Goal: Information Seeking & Learning: Learn about a topic

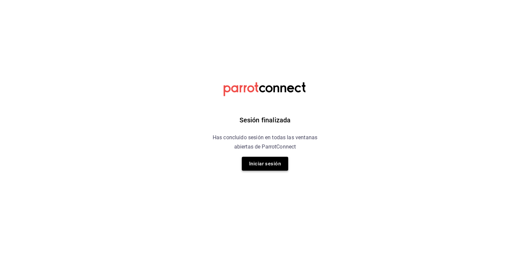
click at [260, 162] on button "Iniciar sesión" at bounding box center [265, 164] width 46 height 14
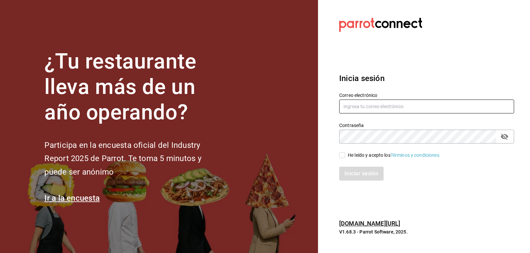
type input "[EMAIL_ADDRESS][DOMAIN_NAME]"
click at [343, 154] on input "He leído y acepto los Términos y condiciones." at bounding box center [342, 155] width 6 height 6
checkbox input "true"
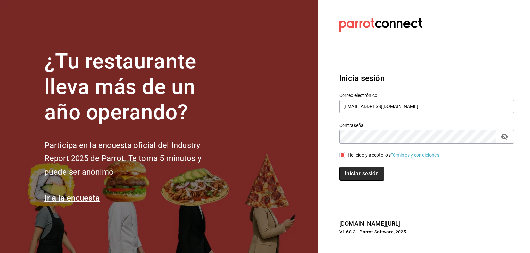
click at [356, 179] on button "Iniciar sesión" at bounding box center [361, 174] width 45 height 14
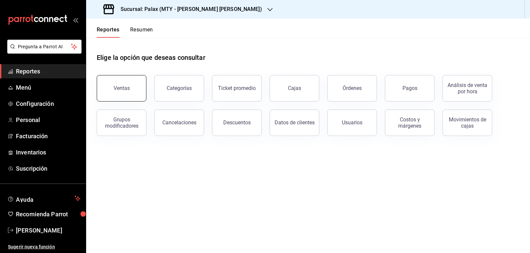
click at [134, 93] on button "Ventas" at bounding box center [122, 88] width 50 height 27
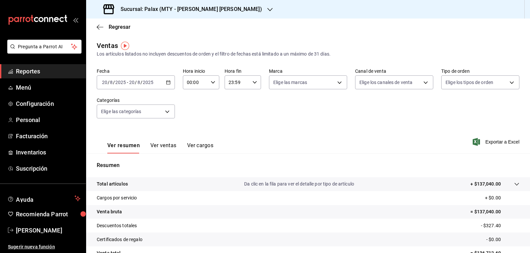
click at [169, 86] on div "[DATE] [DATE] - [DATE] [DATE]" at bounding box center [136, 83] width 78 height 14
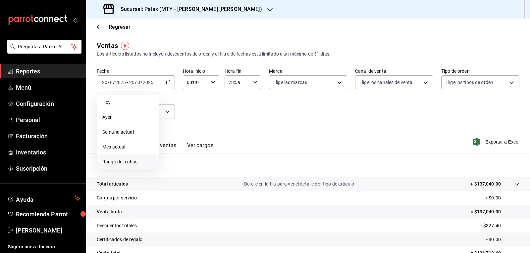
click at [135, 164] on span "Rango de fechas" at bounding box center [127, 162] width 51 height 7
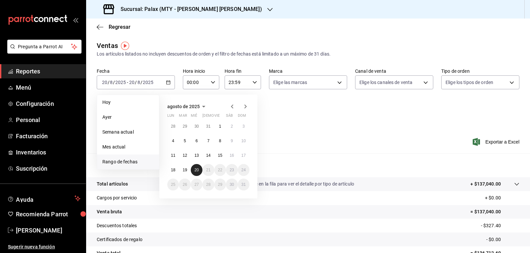
click at [197, 167] on button "20" at bounding box center [197, 170] width 12 height 12
click at [211, 83] on \(Stroke\) "button" at bounding box center [213, 82] width 4 height 2
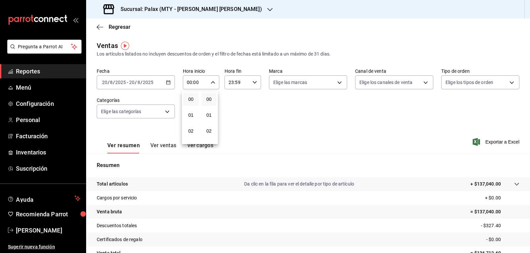
click at [211, 83] on div at bounding box center [265, 126] width 530 height 253
click at [267, 10] on icon "button" at bounding box center [269, 9] width 5 height 3
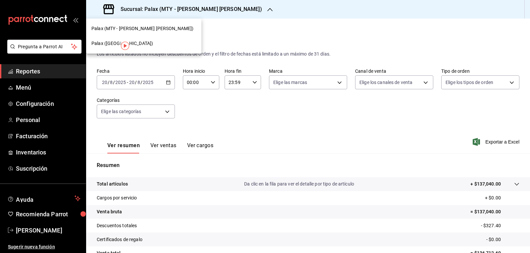
click at [105, 44] on span "Palax (Guadalupe)" at bounding box center [122, 43] width 62 height 7
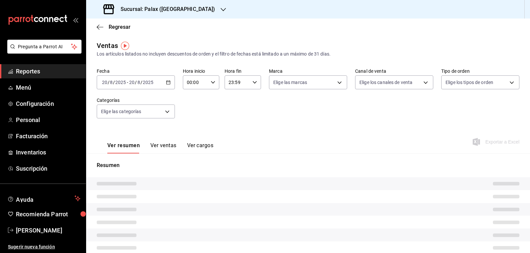
click at [212, 86] on div "00:00 Hora inicio" at bounding box center [201, 83] width 36 height 14
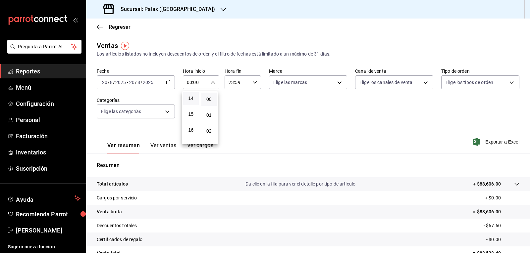
scroll to position [199, 0]
click at [192, 137] on span "15" at bounding box center [191, 139] width 8 height 5
type input "15:00"
click at [337, 83] on div at bounding box center [265, 126] width 530 height 253
click at [337, 83] on body "Pregunta a Parrot AI Reportes Menú Configuración Personal Facturación Inventari…" at bounding box center [265, 126] width 530 height 253
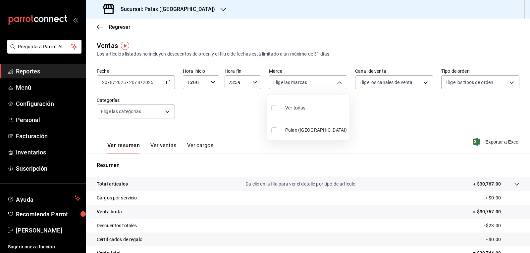
click at [276, 107] on input "checkbox" at bounding box center [274, 108] width 6 height 6
checkbox input "true"
type input "8510d572-c45f-4696-9a08-afbf2d111022"
checkbox input "true"
click at [422, 81] on div at bounding box center [265, 126] width 530 height 253
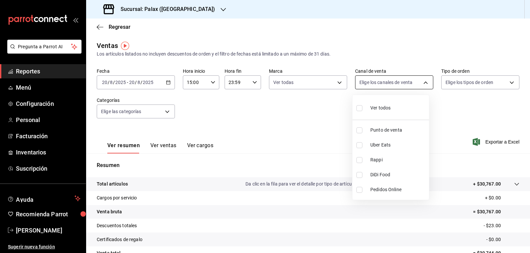
click at [422, 82] on body "Pregunta a Parrot AI Reportes Menú Configuración Personal Facturación Inventari…" at bounding box center [265, 126] width 530 height 253
drag, startPoint x: 358, startPoint y: 109, endPoint x: 393, endPoint y: 108, distance: 34.8
click at [358, 109] on input "checkbox" at bounding box center [360, 108] width 6 height 6
checkbox input "true"
type input "PARROT,UBER_EATS,RAPPI,DIDI_FOOD,ONLINE"
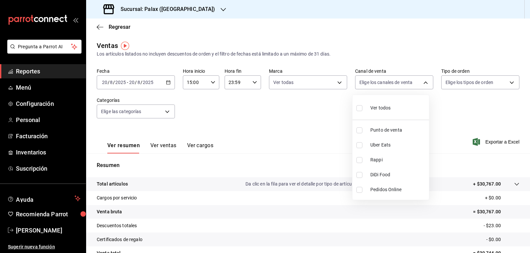
checkbox input "true"
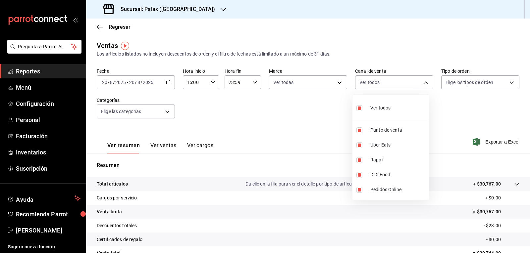
click at [507, 82] on div at bounding box center [265, 126] width 530 height 253
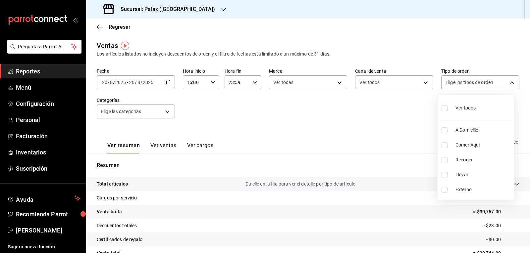
click at [507, 82] on body "Pregunta a Parrot AI Reportes Menú Configuración Personal Facturación Inventari…" at bounding box center [265, 126] width 530 height 253
drag, startPoint x: 446, startPoint y: 108, endPoint x: 348, endPoint y: 118, distance: 98.5
click at [444, 109] on input "checkbox" at bounding box center [445, 108] width 6 height 6
checkbox input "true"
type input "6d325fbd-53e7-4f6b-8d89-6356796c0e8d,b8c2ff7f-0c1f-4fef-80cf-bc155c6bbc3b,a732b…"
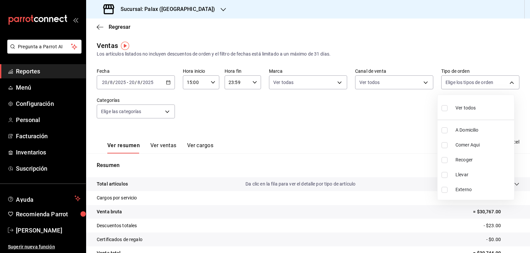
checkbox input "true"
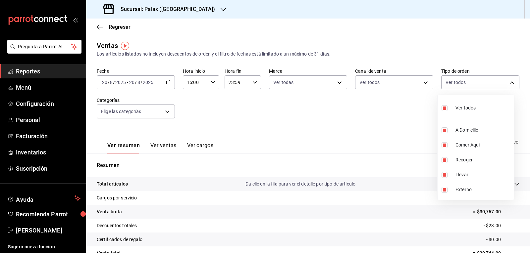
click at [167, 110] on div at bounding box center [265, 126] width 530 height 253
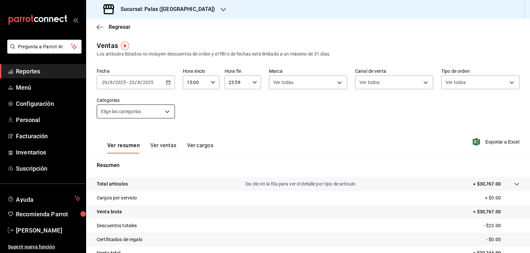
click at [167, 112] on body "Pregunta a Parrot AI Reportes Menú Configuración Personal Facturación Inventari…" at bounding box center [265, 126] width 530 height 253
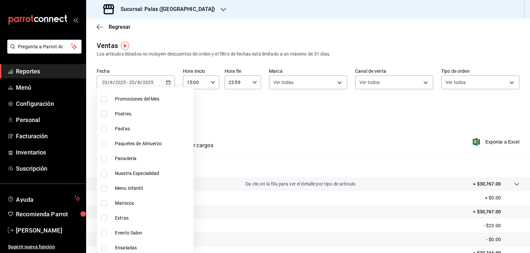
scroll to position [99, 0]
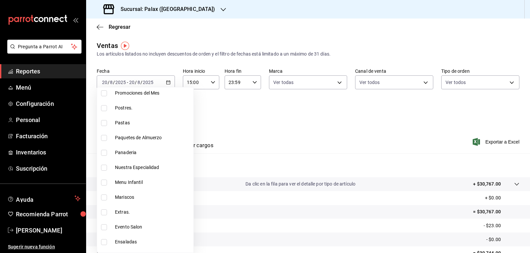
click at [103, 106] on input "checkbox" at bounding box center [104, 108] width 6 height 6
checkbox input "true"
type input "5f074bd3-619d-4e10-94fa-620713841d38"
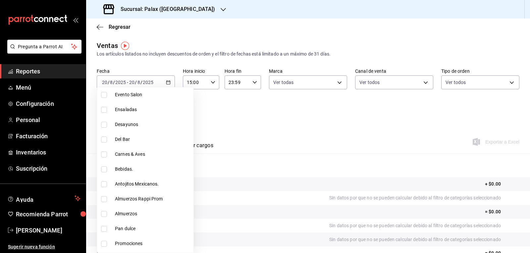
scroll to position [265, 0]
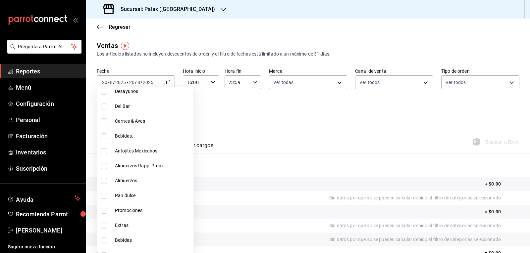
click at [104, 194] on input "checkbox" at bounding box center [104, 196] width 6 height 6
checkbox input "true"
type input "5f074bd3-619d-4e10-94fa-620713841d38,a0032ace-f936-4bce-ae72-52a9a3fd0e48"
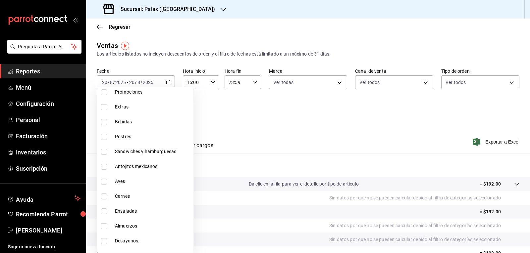
scroll to position [394, 0]
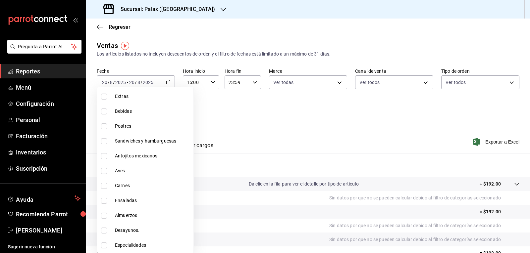
click at [105, 127] on input "checkbox" at bounding box center [104, 127] width 6 height 6
checkbox input "true"
type input "5f074bd3-619d-4e10-94fa-620713841d38,a0032ace-f936-4bce-ae72-52a9a3fd0e48,4f2f0…"
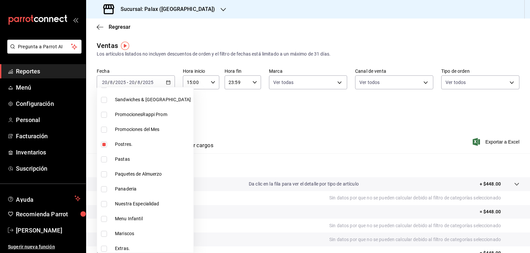
drag, startPoint x: 106, startPoint y: 190, endPoint x: 271, endPoint y: 115, distance: 181.2
click at [105, 190] on input "checkbox" at bounding box center [104, 190] width 6 height 6
checkbox input "true"
type input "5f074bd3-619d-4e10-94fa-620713841d38,a0032ace-f936-4bce-ae72-52a9a3fd0e48,4f2f0…"
click at [273, 113] on div at bounding box center [265, 126] width 530 height 253
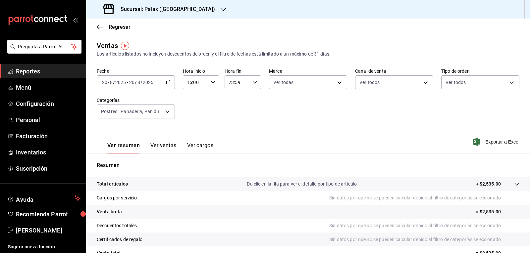
click at [164, 145] on button "Ver ventas" at bounding box center [163, 147] width 26 height 11
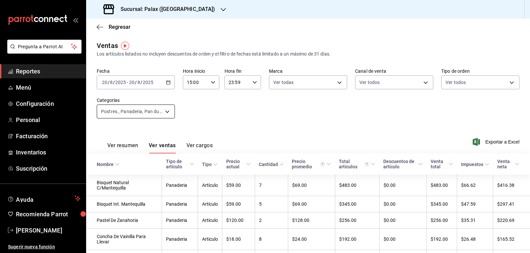
click at [168, 110] on body "Pregunta a Parrot AI Reportes Menú Configuración Personal Facturación Inventari…" at bounding box center [265, 126] width 530 height 253
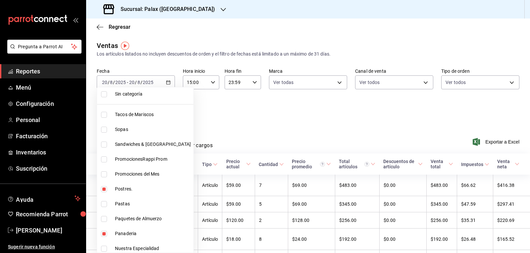
scroll to position [33, 0]
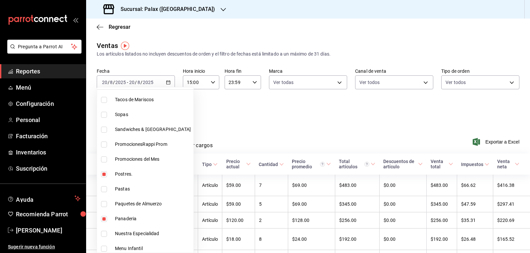
click at [104, 172] on input "checkbox" at bounding box center [104, 175] width 6 height 6
checkbox input "false"
type input "a0032ace-f936-4bce-ae72-52a9a3fd0e48,4f2f0c23-db3d-4db8-ae30-dd709ccfaad2,90d14…"
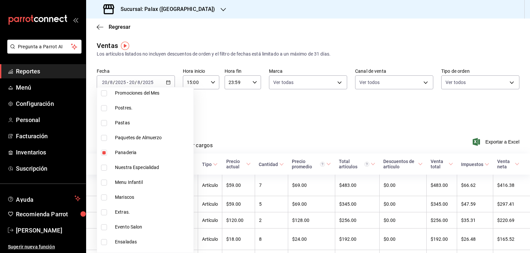
click at [104, 152] on input "checkbox" at bounding box center [104, 153] width 6 height 6
checkbox input "false"
type input "a0032ace-f936-4bce-ae72-52a9a3fd0e48,4f2f0c23-db3d-4db8-ae30-dd709ccfaad2"
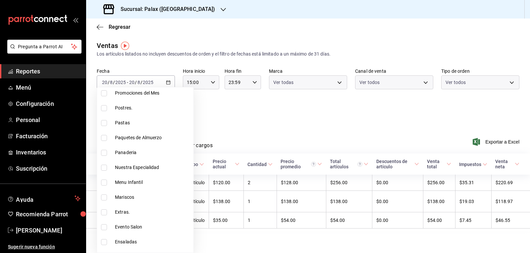
scroll to position [199, 0]
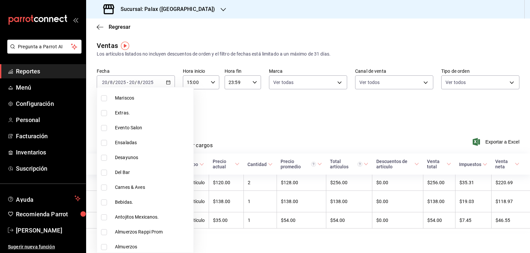
click at [103, 173] on input "checkbox" at bounding box center [104, 173] width 6 height 6
checkbox input "true"
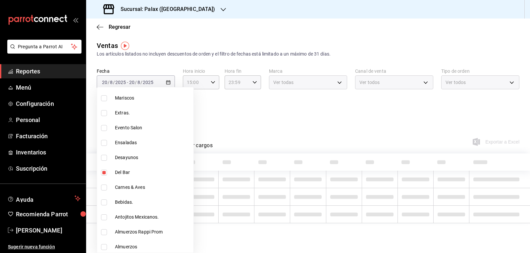
scroll to position [232, 0]
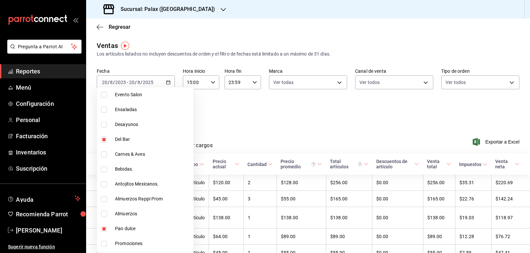
click at [102, 173] on li "Bebidas." at bounding box center [145, 169] width 96 height 15
type input "a0032ace-f936-4bce-ae72-52a9a3fd0e48,4f2f0c23-db3d-4db8-ae30-dd709ccfaad2,e5fa1…"
checkbox input "true"
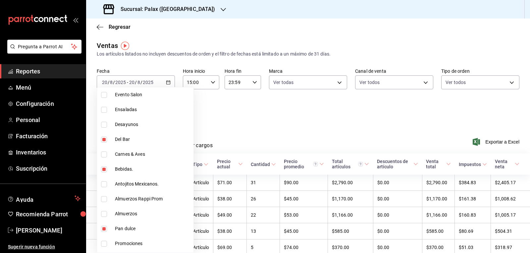
scroll to position [298, 0]
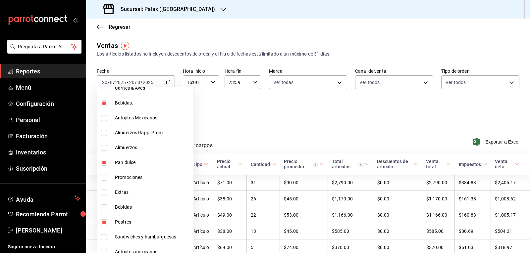
click at [104, 163] on input "checkbox" at bounding box center [104, 163] width 6 height 6
checkbox input "false"
type input "4f2f0c23-db3d-4db8-ae30-dd709ccfaad2,e5fa14e2-c7bb-4afd-b0cf-6d1a2447c4a1,4b821…"
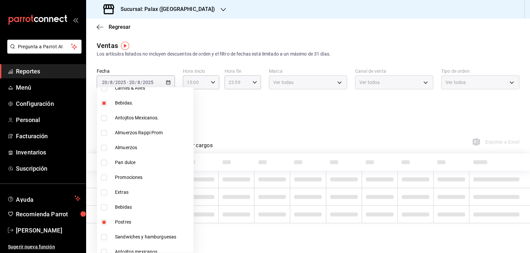
click at [104, 209] on input "checkbox" at bounding box center [104, 208] width 6 height 6
checkbox input "true"
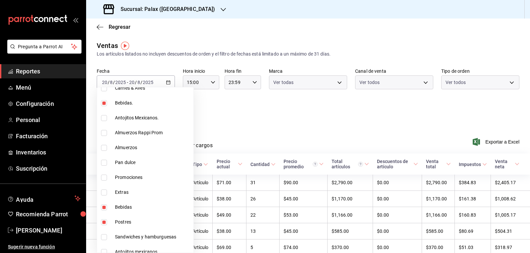
type input "4f2f0c23-db3d-4db8-ae30-dd709ccfaad2,e5fa14e2-c7bb-4afd-b0cf-6d1a2447c4a1,4b821…"
click at [104, 222] on input "checkbox" at bounding box center [104, 223] width 6 height 6
checkbox input "false"
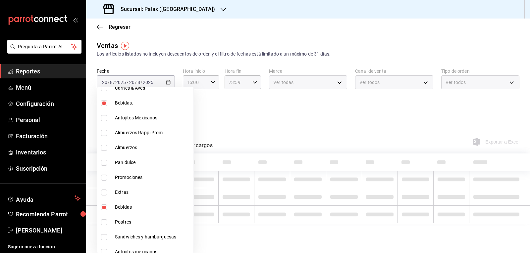
type input "e5fa14e2-c7bb-4afd-b0cf-6d1a2447c4a1,4b82141e-e12f-4992-9202-ab169af21a46,298ad…"
click at [252, 108] on div at bounding box center [265, 126] width 530 height 253
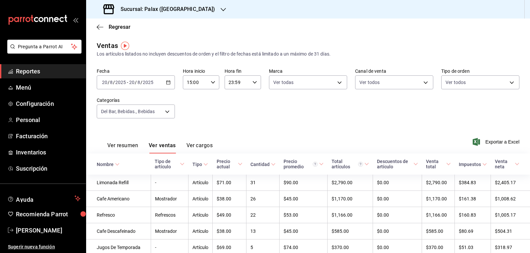
click at [173, 147] on button "Ver ventas" at bounding box center [162, 147] width 27 height 11
click at [165, 110] on body "Pregunta a Parrot AI Reportes Menú Configuración Personal Facturación Inventari…" at bounding box center [265, 126] width 530 height 253
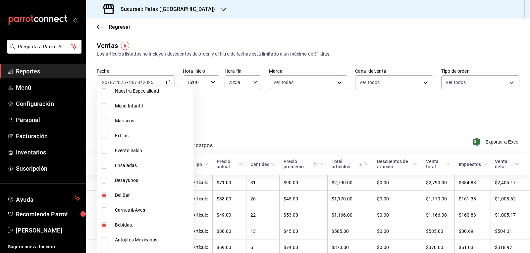
scroll to position [199, 0]
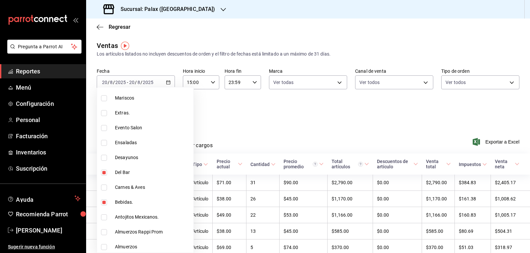
click at [105, 174] on input "checkbox" at bounding box center [104, 173] width 6 height 6
checkbox input "false"
type input "4b82141e-e12f-4992-9202-ab169af21a46,298ad22d-d191-4db8-803f-5c79ba81ed50"
click at [104, 204] on input "checkbox" at bounding box center [104, 203] width 6 height 6
checkbox input "false"
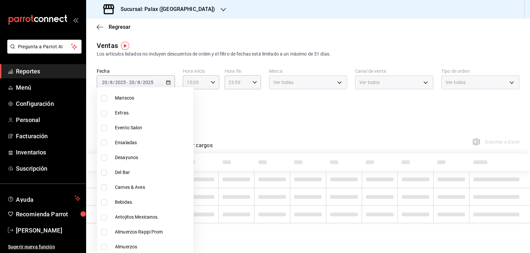
type input "298ad22d-d191-4db8-803f-5c79ba81ed50"
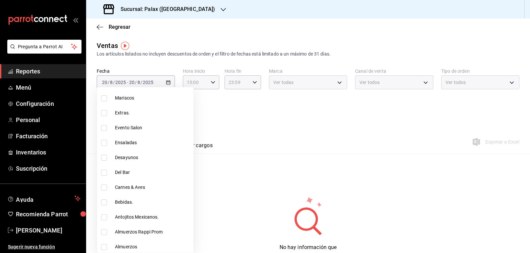
scroll to position [232, 0]
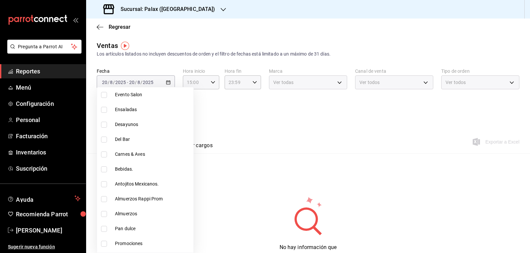
click at [104, 186] on input "checkbox" at bounding box center [104, 185] width 6 height 6
checkbox input "true"
type input "298ad22d-d191-4db8-803f-5c79ba81ed50,835bae4d-00d1-4292-acff-d249e8f21cd4"
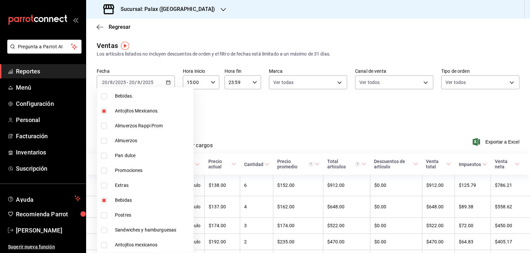
scroll to position [331, 0]
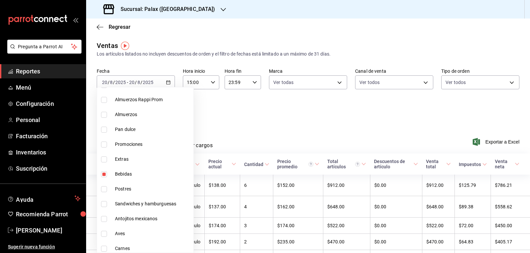
click at [105, 175] on input "checkbox" at bounding box center [104, 175] width 6 height 6
checkbox input "false"
type input "835bae4d-00d1-4292-acff-d249e8f21cd4"
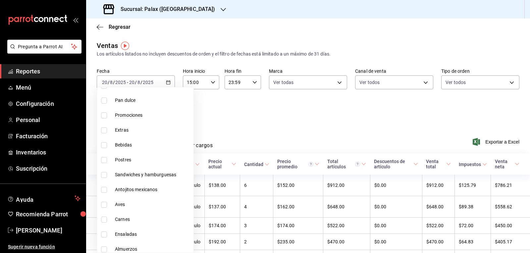
scroll to position [394, 0]
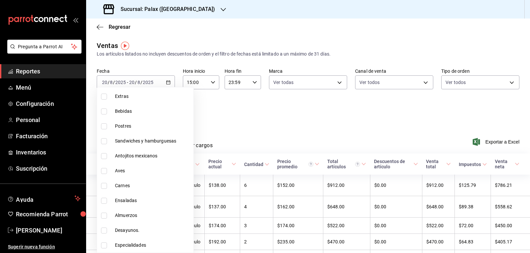
click at [285, 118] on div at bounding box center [265, 126] width 530 height 253
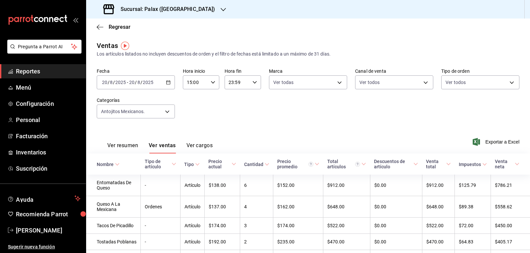
click at [162, 145] on button "Ver ventas" at bounding box center [162, 147] width 27 height 11
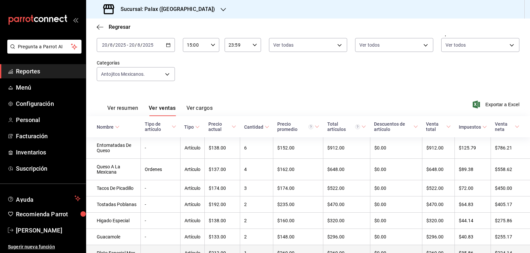
scroll to position [35, 0]
